Goal: Task Accomplishment & Management: Manage account settings

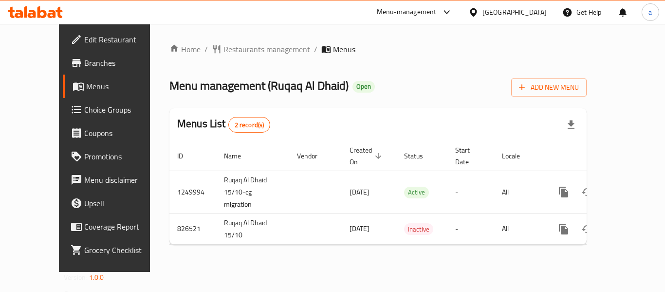
click at [521, 16] on div "[GEOGRAPHIC_DATA]" at bounding box center [515, 12] width 64 height 11
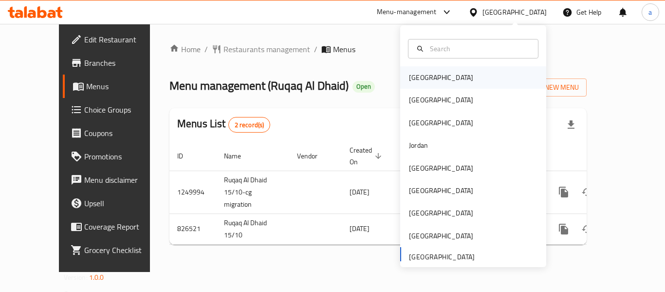
click at [437, 70] on div "[GEOGRAPHIC_DATA]" at bounding box center [473, 77] width 146 height 22
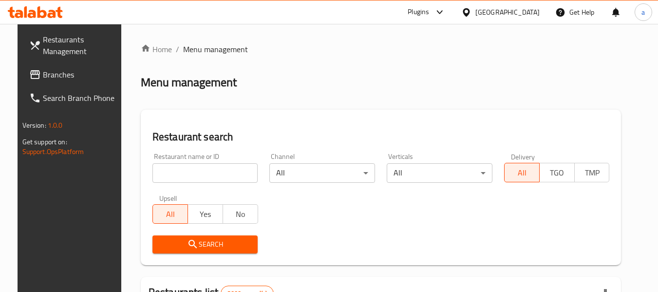
click at [519, 8] on div "[GEOGRAPHIC_DATA]" at bounding box center [507, 12] width 64 height 11
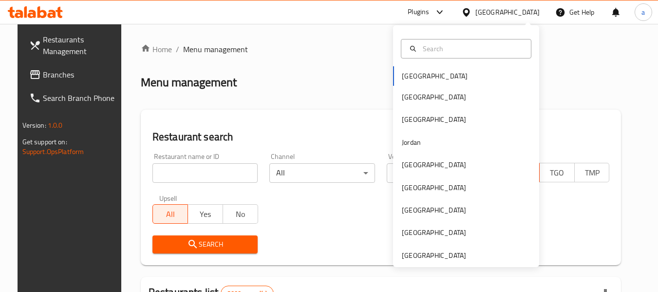
click at [426, 262] on div "Bahrain Egypt Iraq Jordan Kuwait Oman Qatar Saudi Arabia United Arab Emirates" at bounding box center [466, 146] width 146 height 242
click at [430, 257] on div "[GEOGRAPHIC_DATA]" at bounding box center [434, 255] width 64 height 11
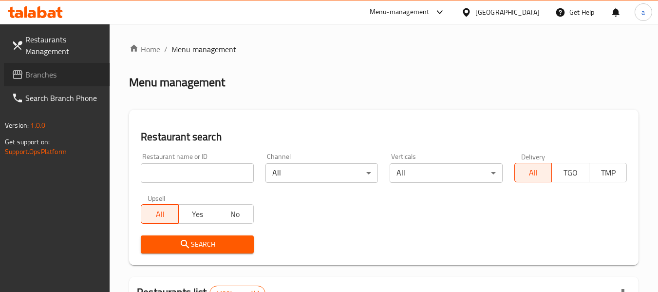
click at [51, 73] on span "Branches" at bounding box center [63, 75] width 77 height 12
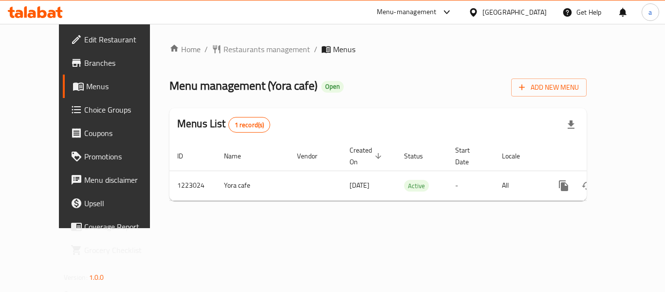
click at [497, 11] on div "[GEOGRAPHIC_DATA]" at bounding box center [515, 12] width 64 height 11
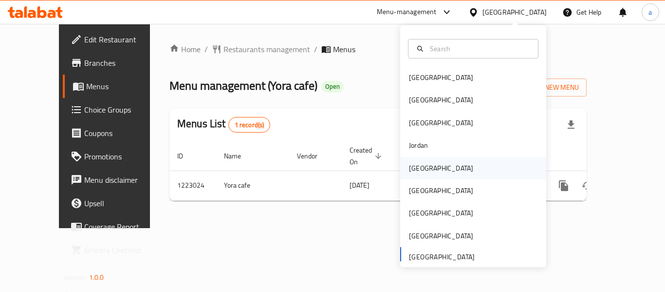
click at [419, 171] on div "Kuwait" at bounding box center [441, 168] width 64 height 11
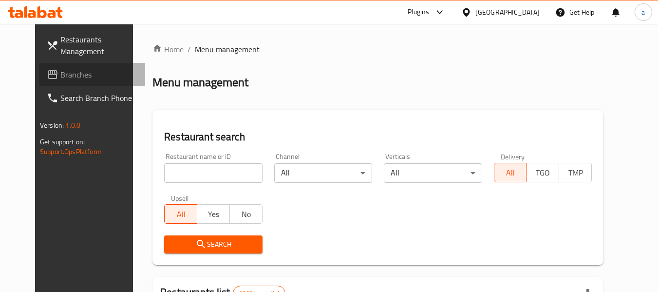
click at [60, 72] on span "Branches" at bounding box center [98, 75] width 77 height 12
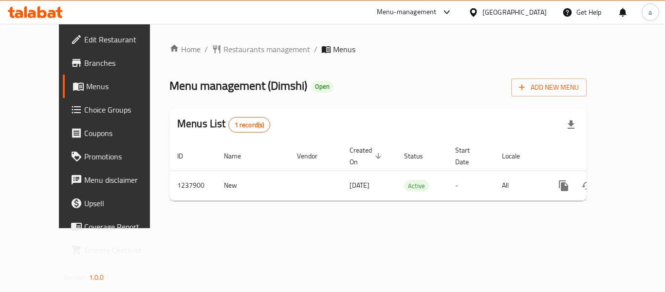
click at [543, 6] on div "Kuwait" at bounding box center [508, 11] width 94 height 23
click at [537, 18] on div "Kuwait" at bounding box center [515, 12] width 64 height 11
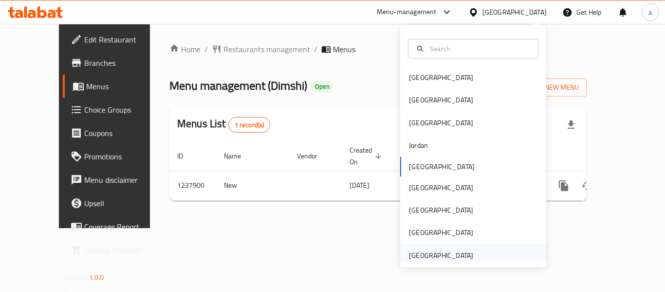
click at [441, 258] on div "[GEOGRAPHIC_DATA]" at bounding box center [441, 255] width 64 height 11
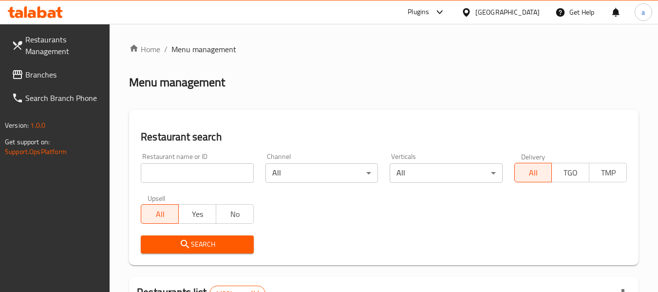
click at [59, 70] on span "Branches" at bounding box center [63, 75] width 77 height 12
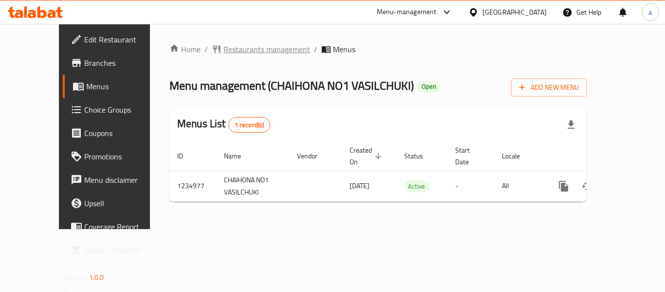
click at [224, 48] on span "Restaurants management" at bounding box center [267, 49] width 87 height 12
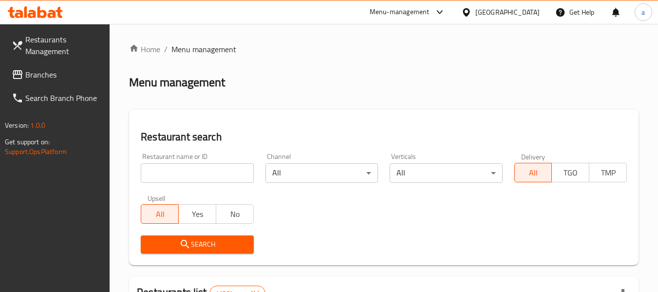
click at [72, 76] on span "Branches" at bounding box center [63, 75] width 77 height 12
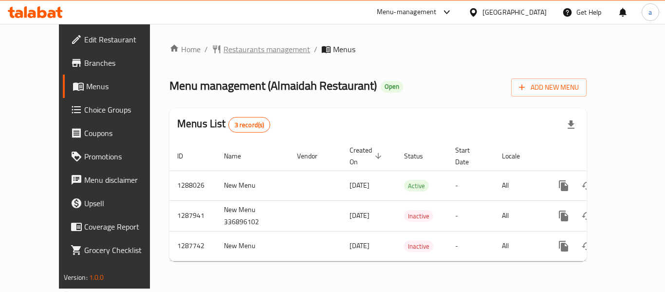
click at [224, 46] on span "Restaurants management" at bounding box center [267, 49] width 87 height 12
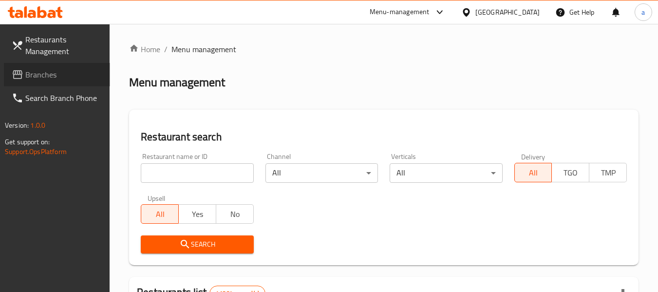
click at [51, 80] on span "Branches" at bounding box center [63, 75] width 77 height 12
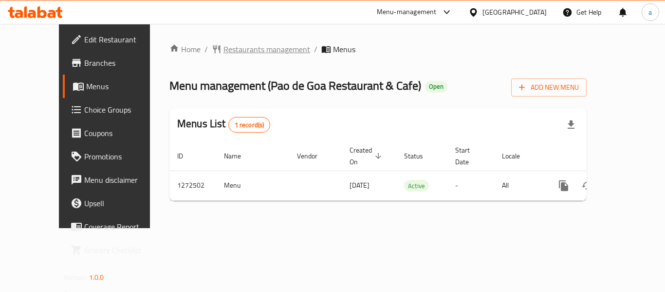
click at [224, 53] on span "Restaurants management" at bounding box center [267, 49] width 87 height 12
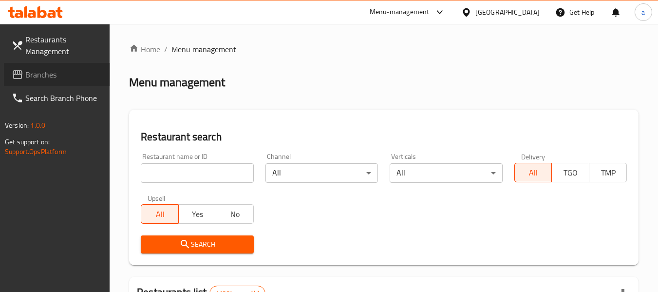
click at [74, 79] on span "Branches" at bounding box center [63, 75] width 77 height 12
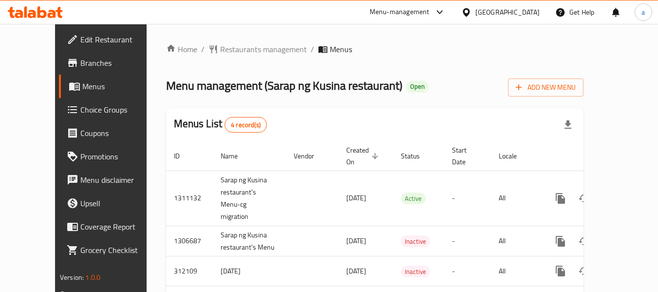
click at [487, 13] on div "[GEOGRAPHIC_DATA]" at bounding box center [507, 12] width 64 height 11
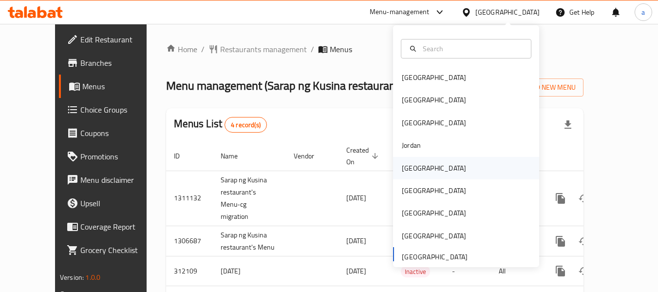
click at [410, 171] on div "[GEOGRAPHIC_DATA]" at bounding box center [434, 168] width 64 height 11
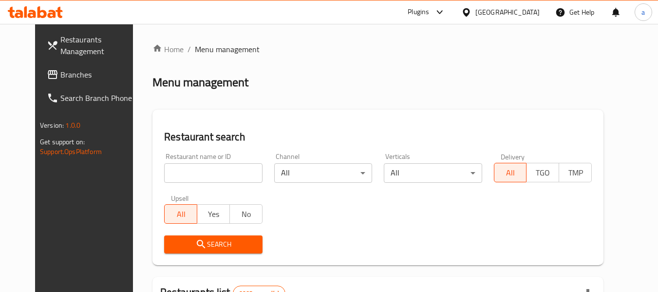
click at [60, 79] on span "Branches" at bounding box center [98, 75] width 77 height 12
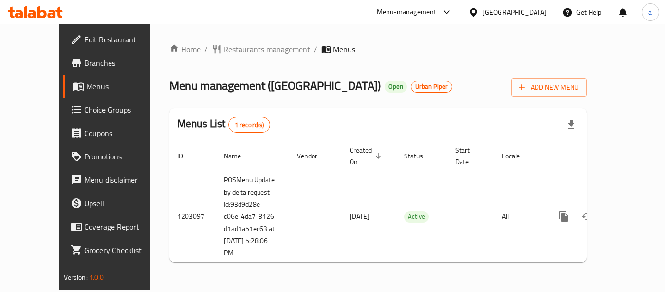
click at [224, 44] on span "Restaurants management" at bounding box center [267, 49] width 87 height 12
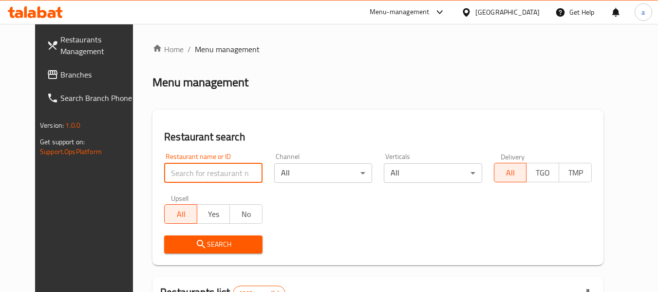
click at [186, 176] on input "search" at bounding box center [213, 172] width 98 height 19
paste input "669488"
type input "669488"
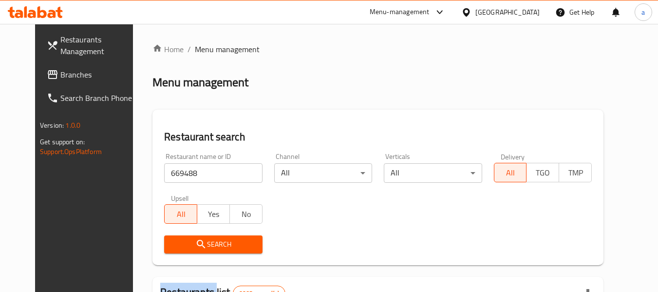
click at [184, 234] on div "Search" at bounding box center [213, 244] width 110 height 30
click at [195, 239] on icon "submit" at bounding box center [201, 244] width 12 height 12
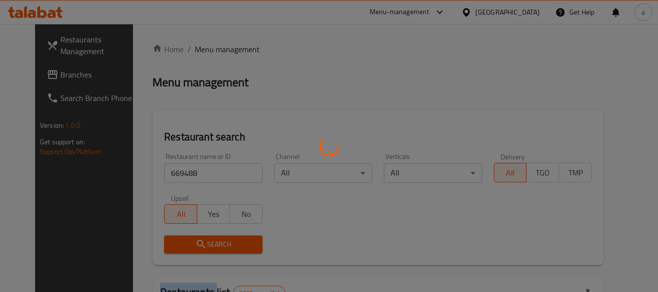
click at [185, 239] on div at bounding box center [329, 146] width 658 height 292
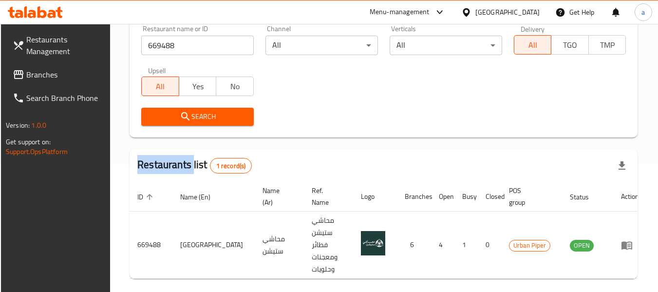
scroll to position [143, 0]
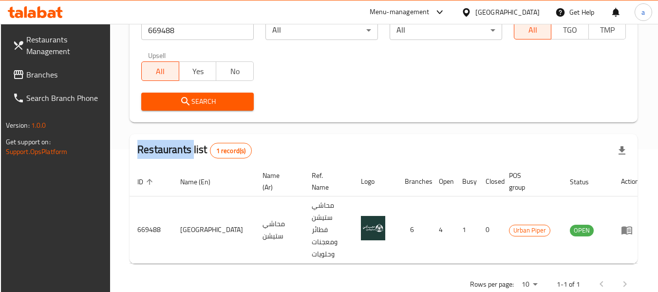
click at [147, 132] on div "Home / Menu management Menu management Restaurant search Restaurant name or ID …" at bounding box center [384, 99] width 508 height 396
click at [475, 16] on div at bounding box center [468, 12] width 14 height 11
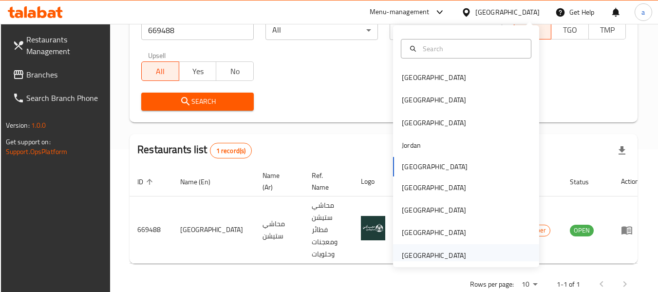
click at [423, 250] on div "[GEOGRAPHIC_DATA]" at bounding box center [434, 255] width 64 height 11
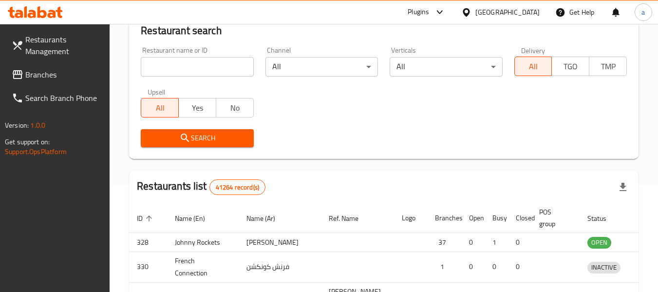
scroll to position [143, 0]
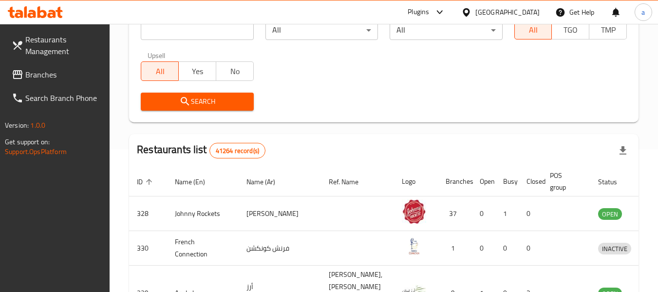
click at [30, 70] on span "Branches" at bounding box center [63, 75] width 77 height 12
